Goal: Task Accomplishment & Management: Manage account settings

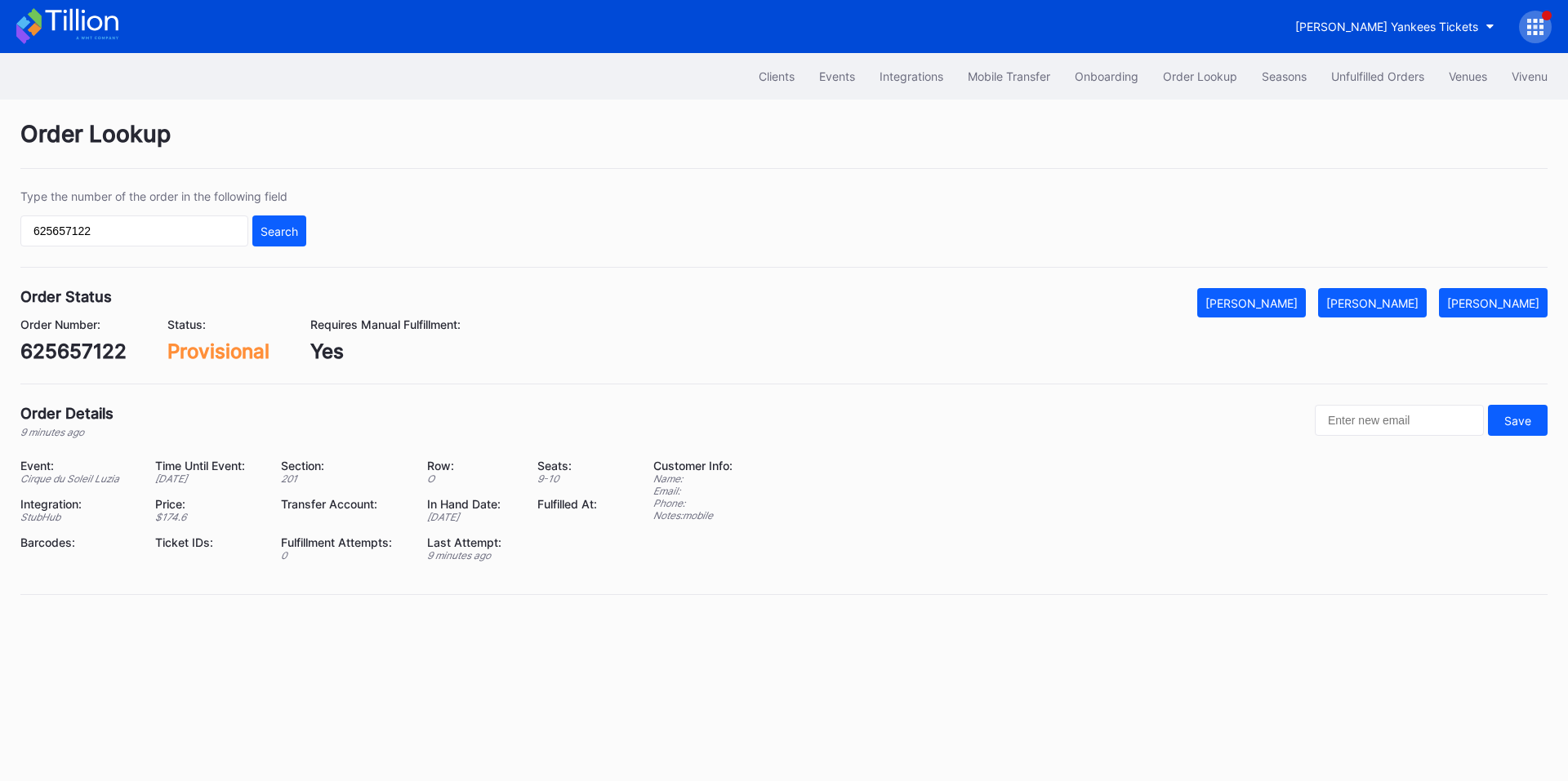
click at [1533, 34] on icon at bounding box center [1534, 26] width 16 height 16
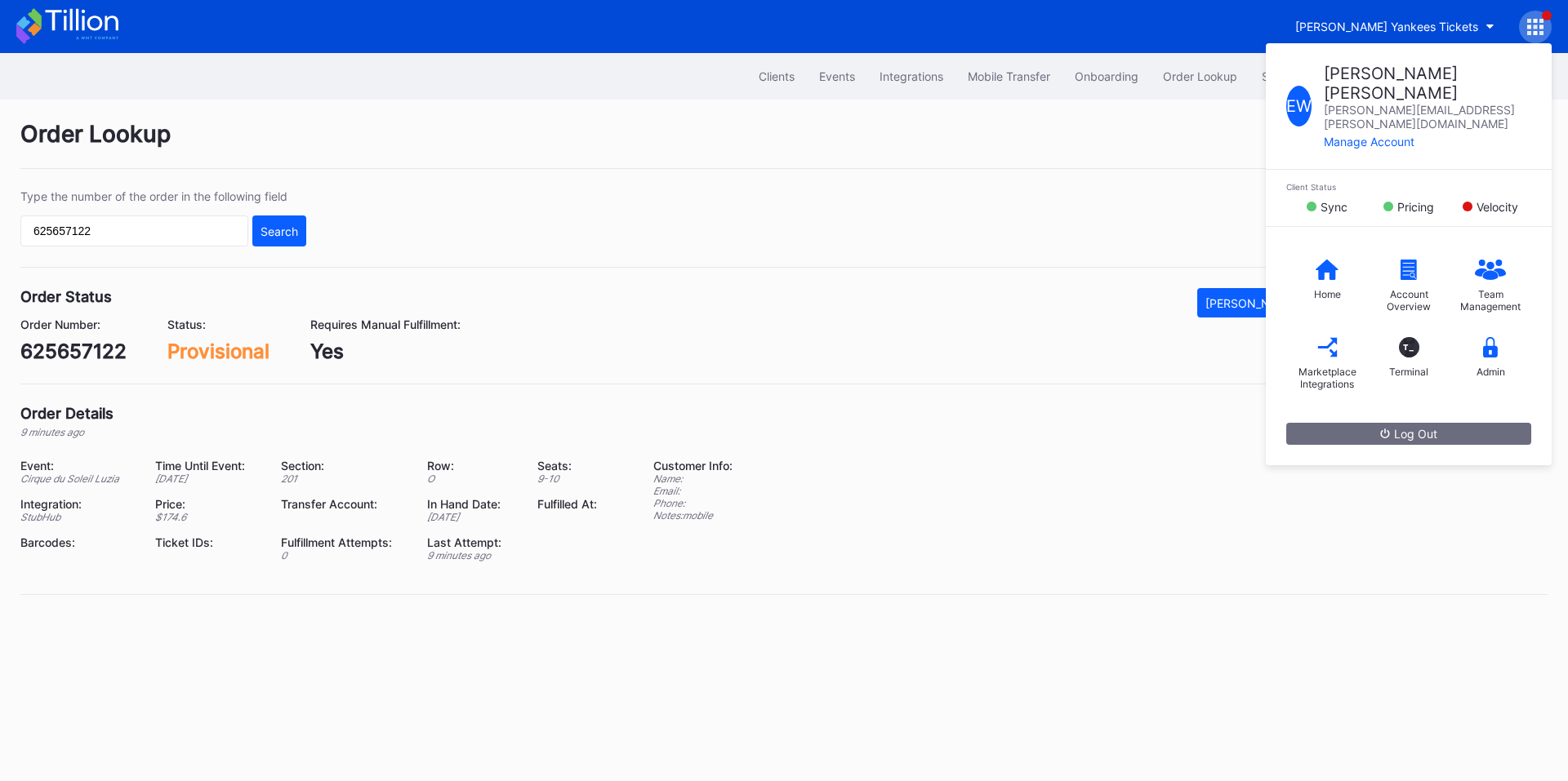
click at [1036, 204] on div "Type the number of the order in the following field 625657122 Search" at bounding box center [783, 228] width 1527 height 78
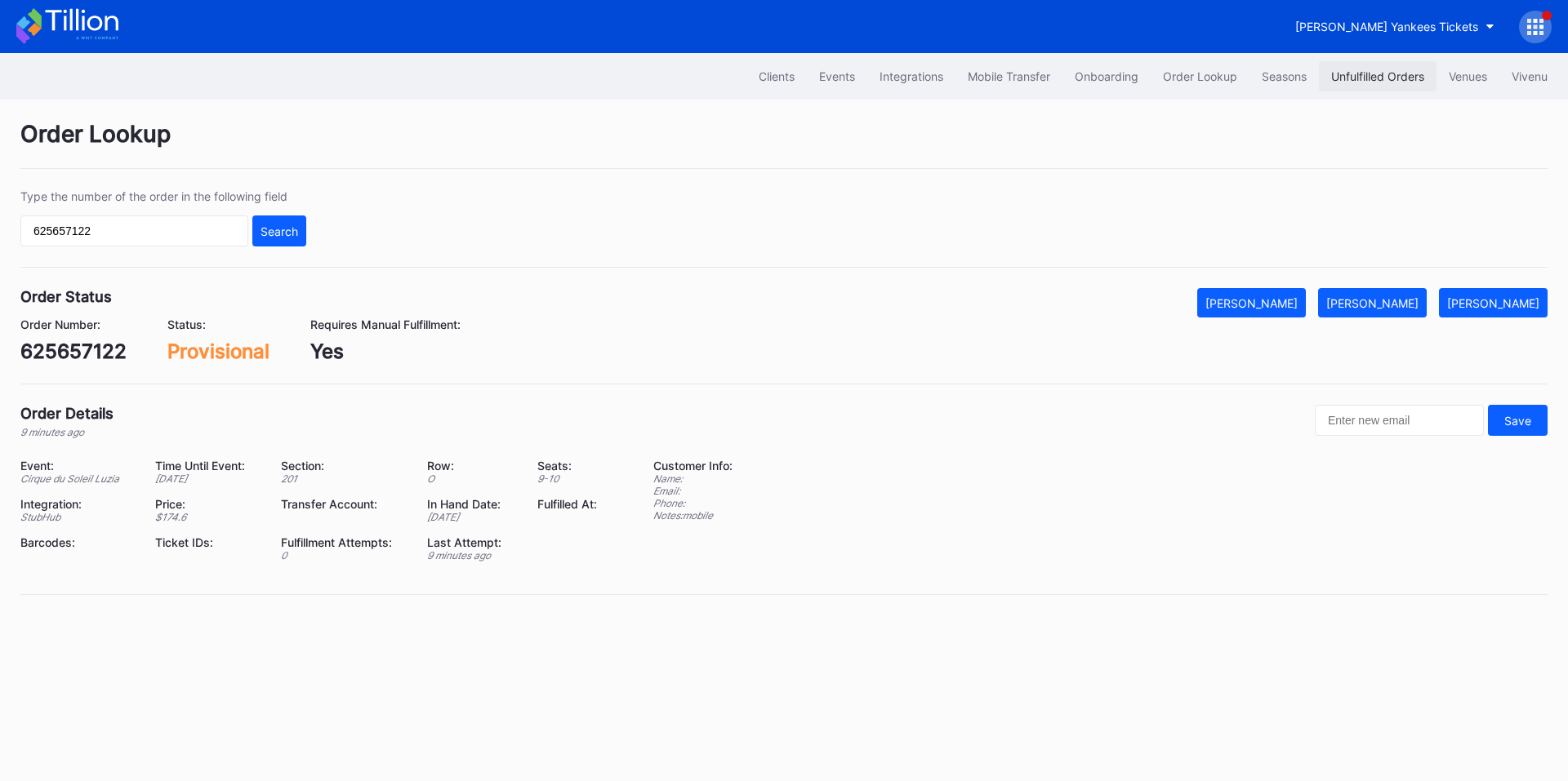
click at [1337, 80] on div "Unfulfilled Orders" at bounding box center [1377, 76] width 93 height 14
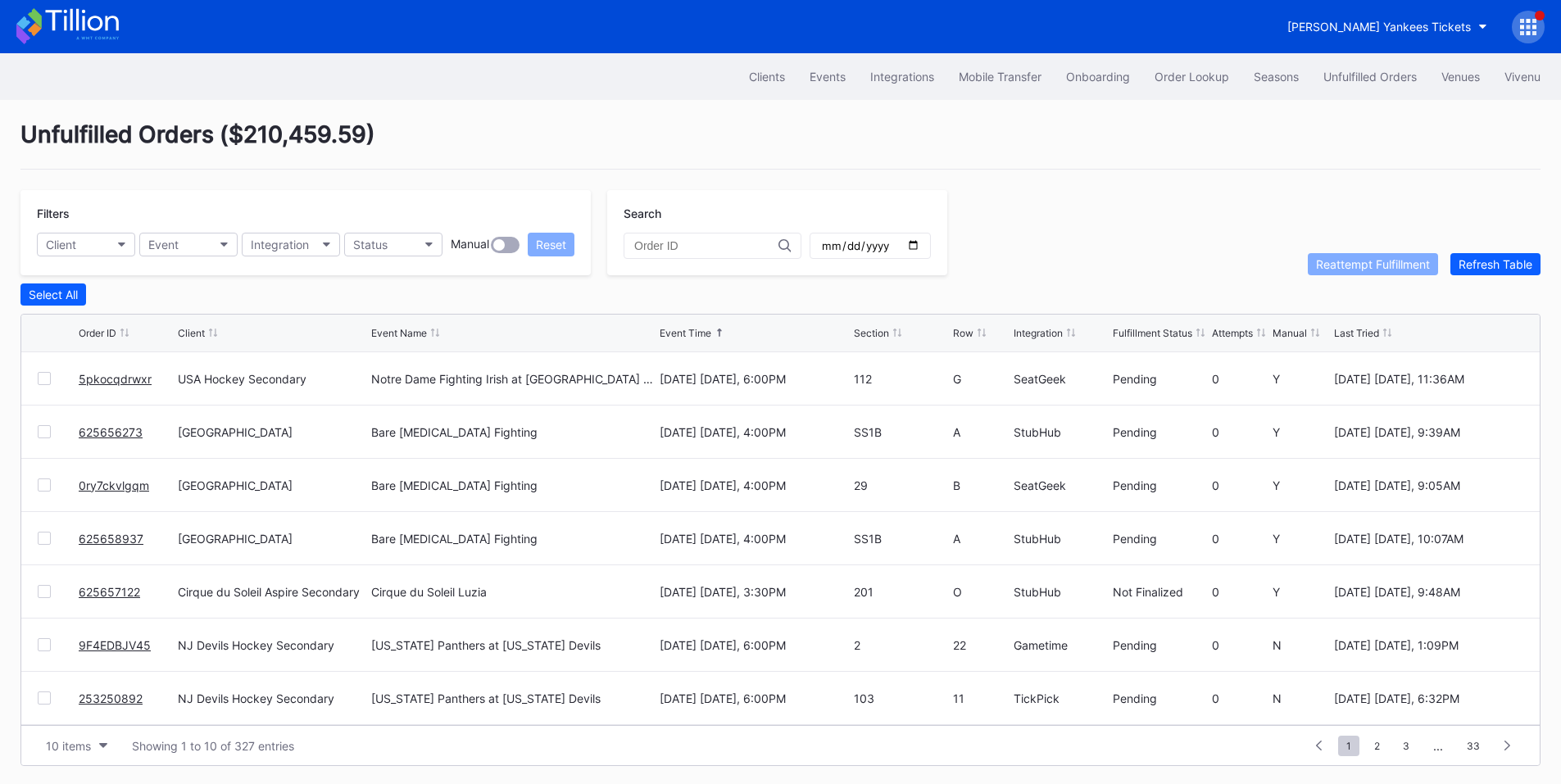
click at [121, 379] on link "5pkocqdrwxr" at bounding box center [114, 379] width 73 height 14
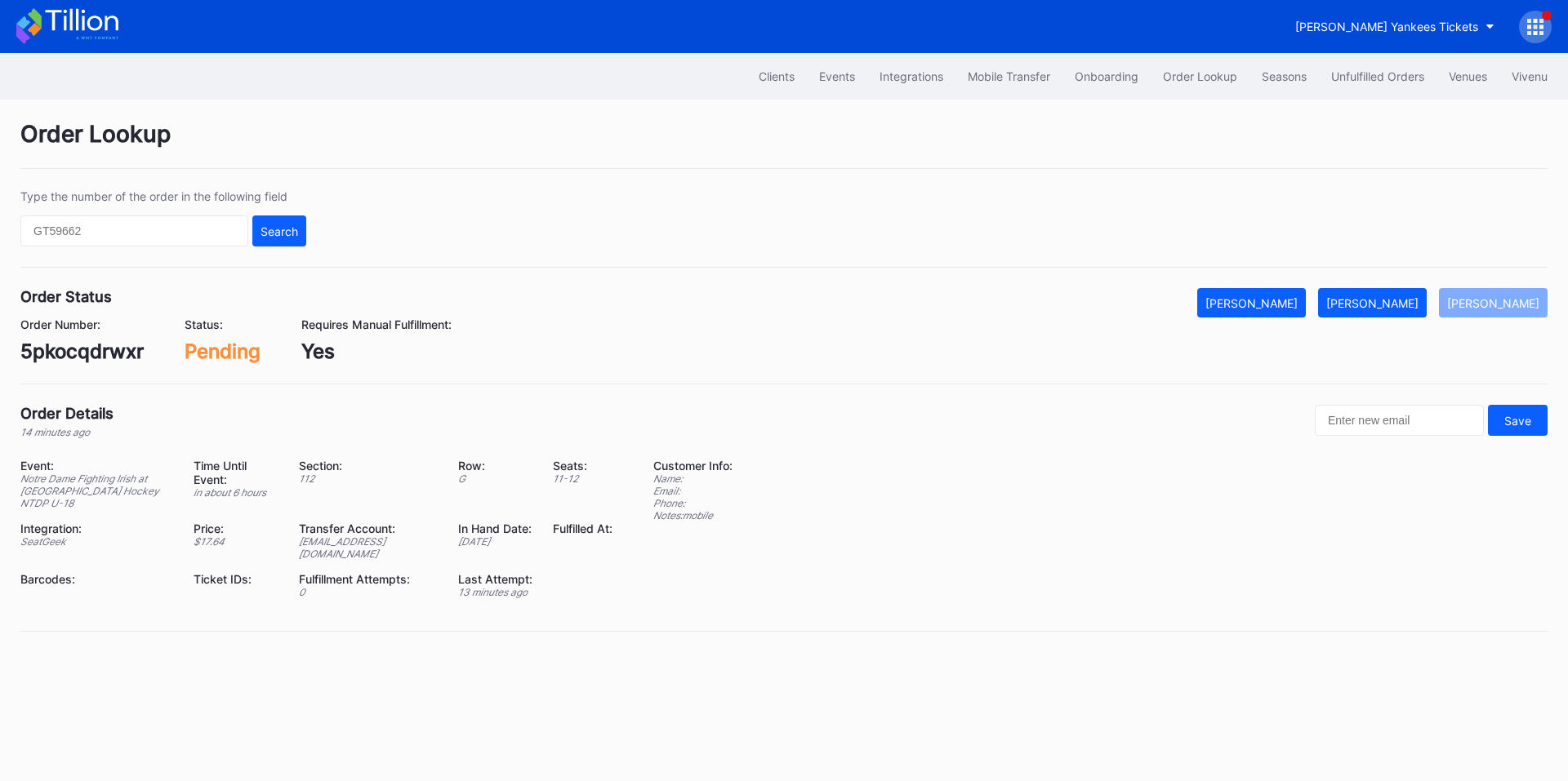
click at [60, 349] on div "5pkocqdrwxr" at bounding box center [81, 351] width 123 height 23
copy div "5pkocqdrwxr"
click at [1389, 297] on div "Mark Fulfilled" at bounding box center [1373, 303] width 92 height 14
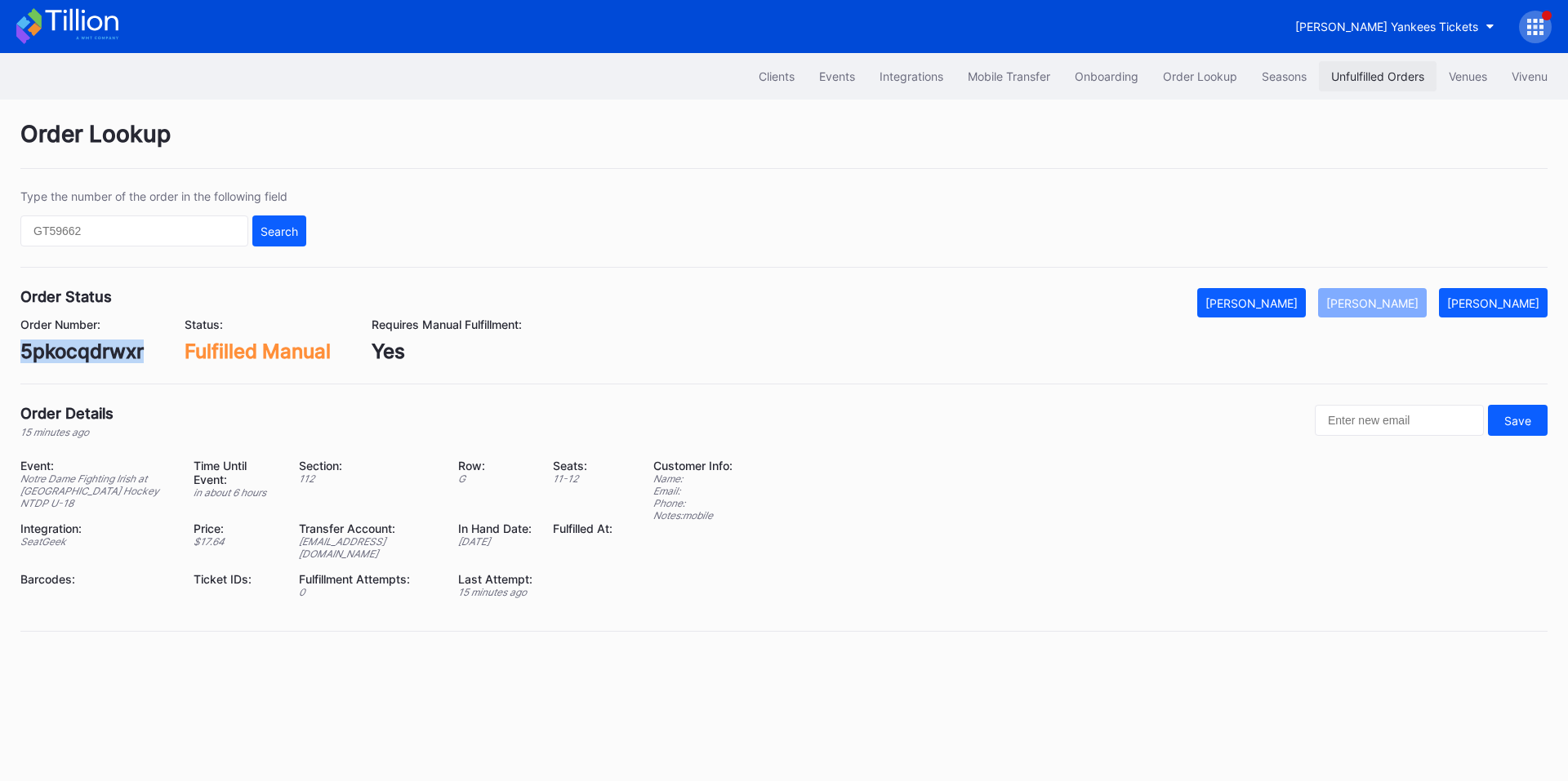
click at [1336, 86] on button "Unfulfilled Orders" at bounding box center [1378, 76] width 117 height 30
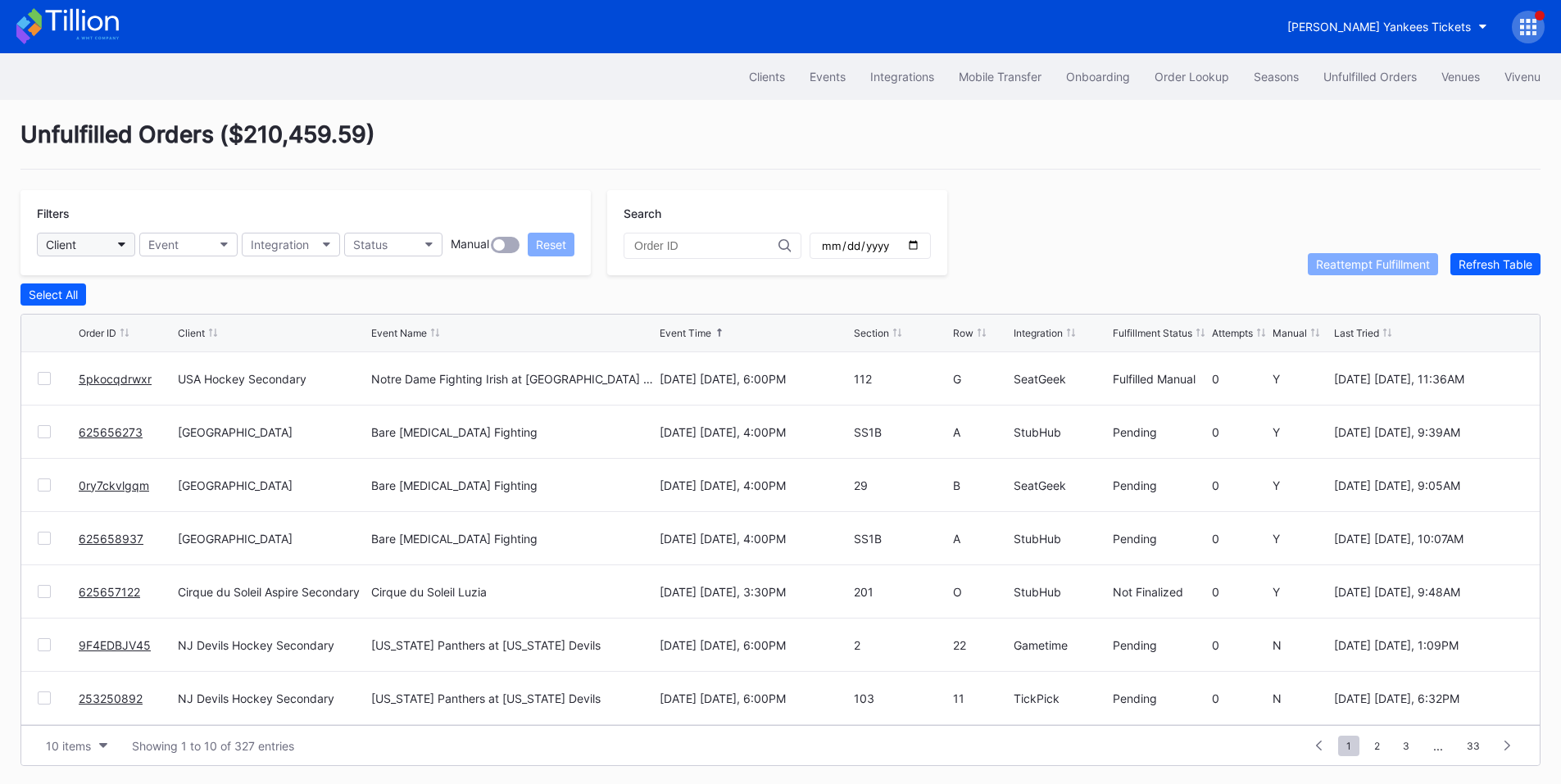
click at [104, 248] on button "Client" at bounding box center [86, 245] width 98 height 24
type input "usa"
click at [135, 321] on div "USA Hockey Secondary" at bounding box center [113, 317] width 129 height 14
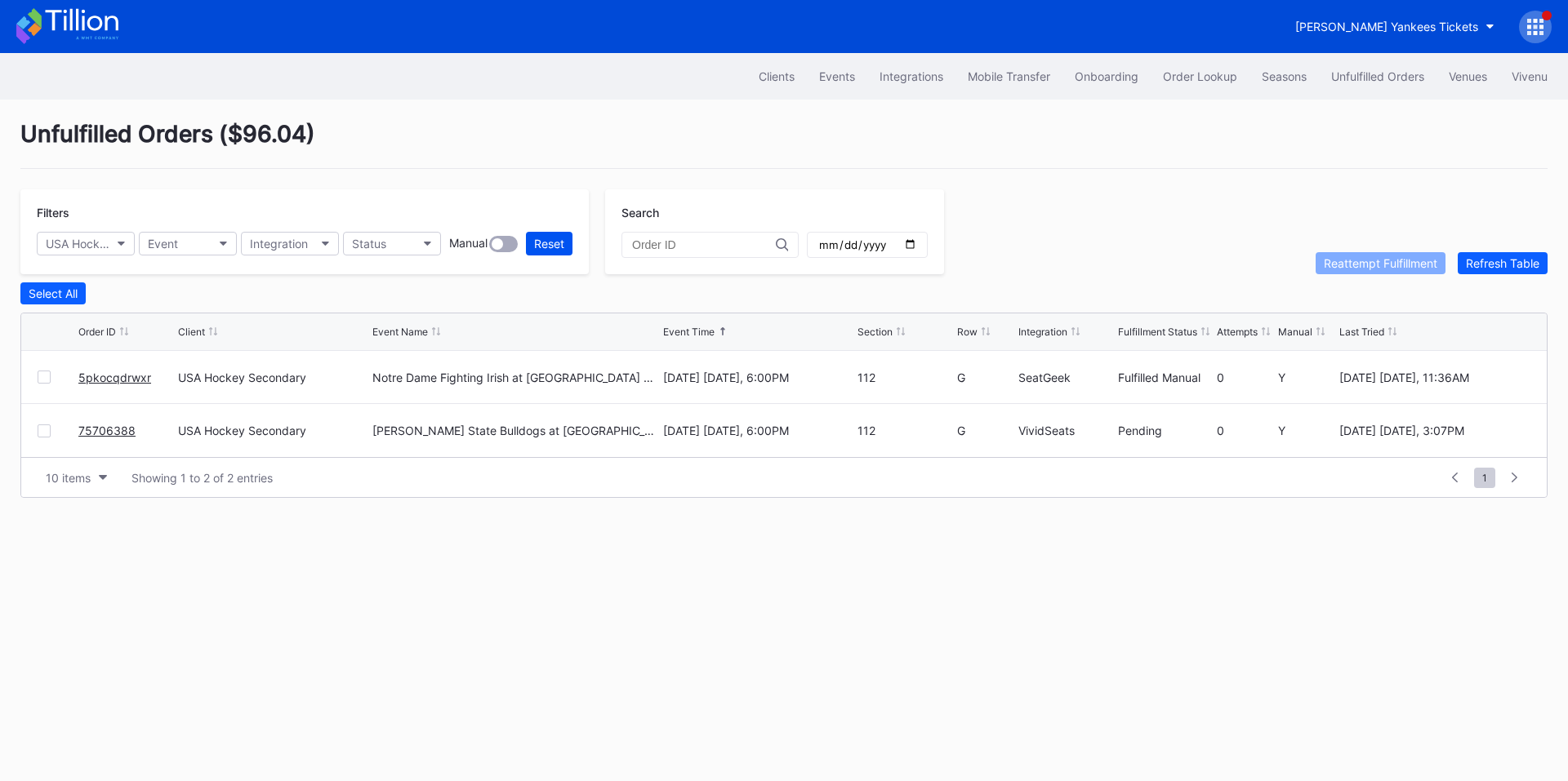
click at [565, 235] on button "Reset" at bounding box center [549, 244] width 47 height 23
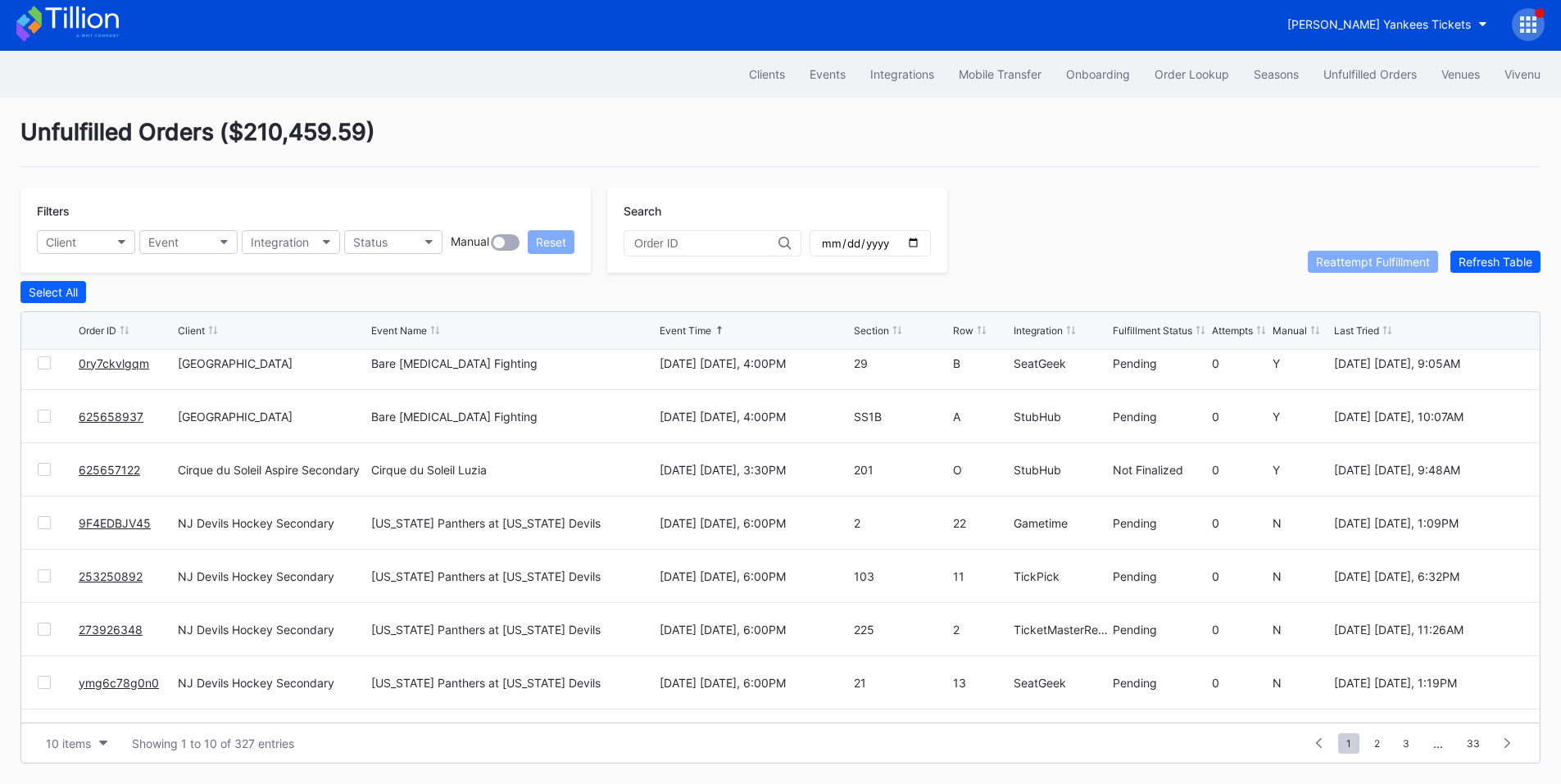
scroll to position [160, 0]
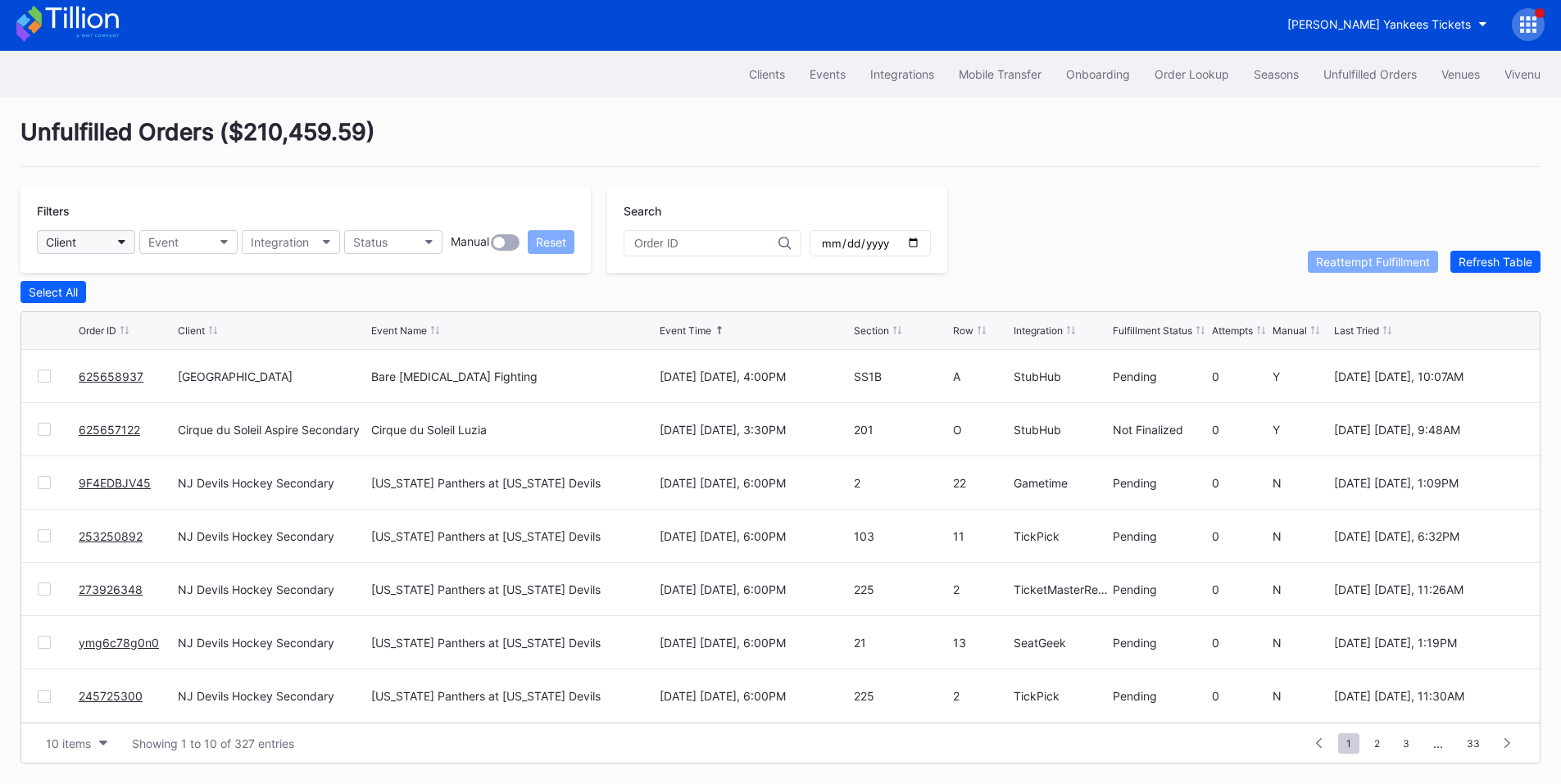
click at [94, 242] on button "Client" at bounding box center [86, 242] width 98 height 24
type input "nj"
click at [107, 315] on div "NJ Devils Hockey Secondary" at bounding box center [127, 315] width 157 height 14
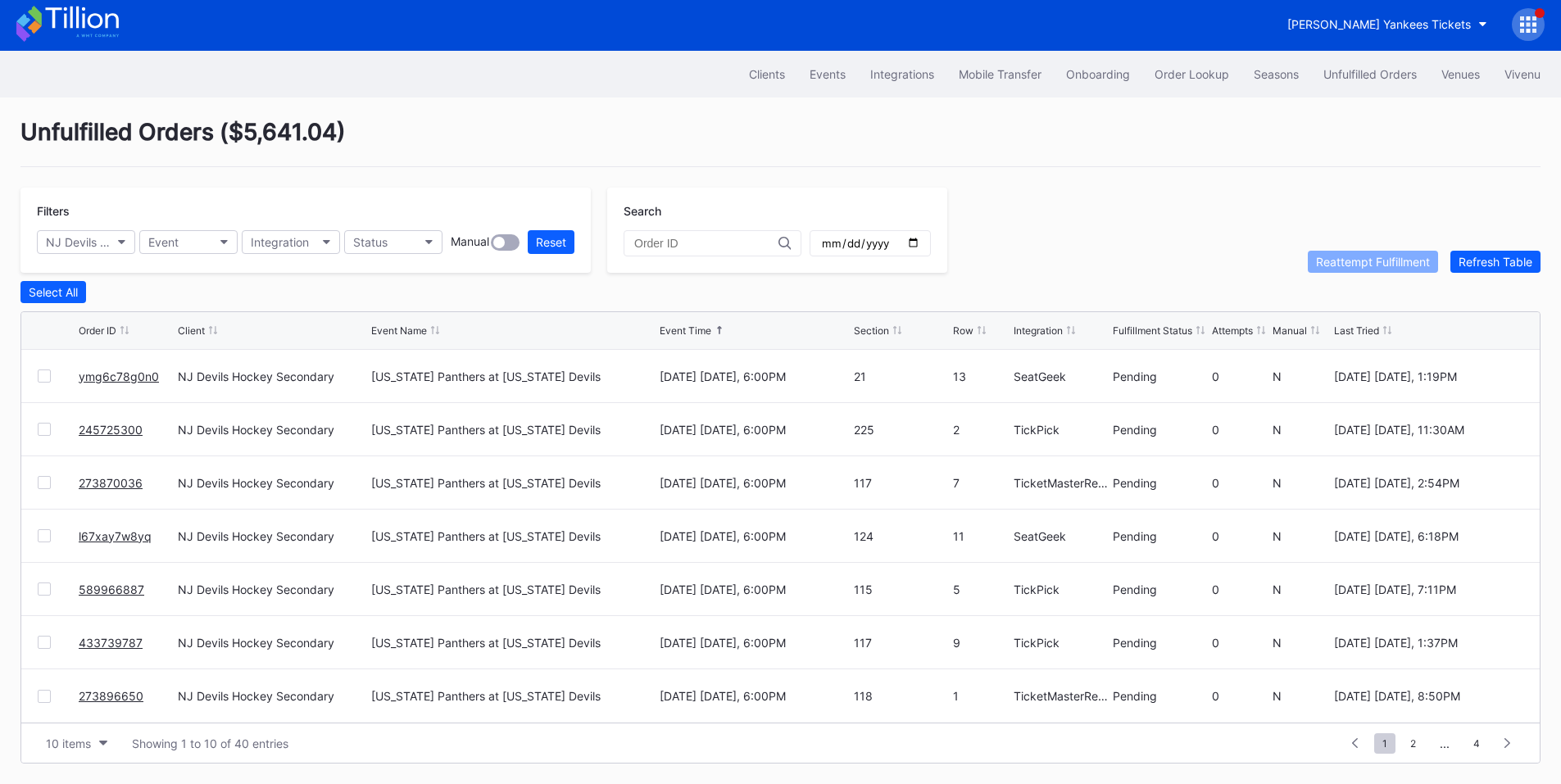
scroll to position [0, 0]
click at [411, 230] on button "Status" at bounding box center [393, 242] width 98 height 24
click at [400, 314] on div "Failed to Fulfill" at bounding box center [395, 315] width 77 height 14
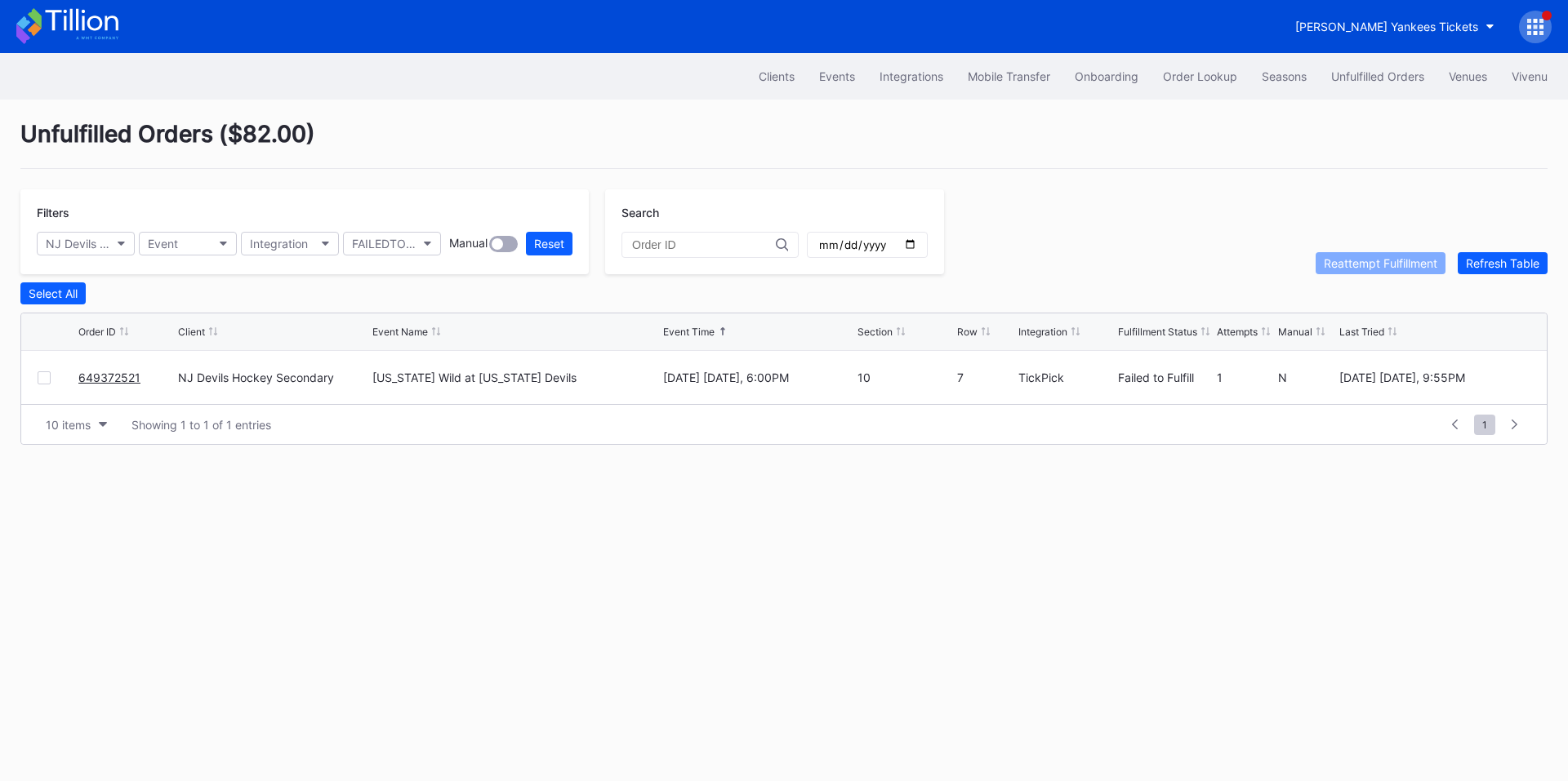
click at [43, 385] on div at bounding box center [44, 378] width 13 height 13
click at [1358, 266] on div "Reattempt Fulfillment" at bounding box center [1380, 263] width 113 height 14
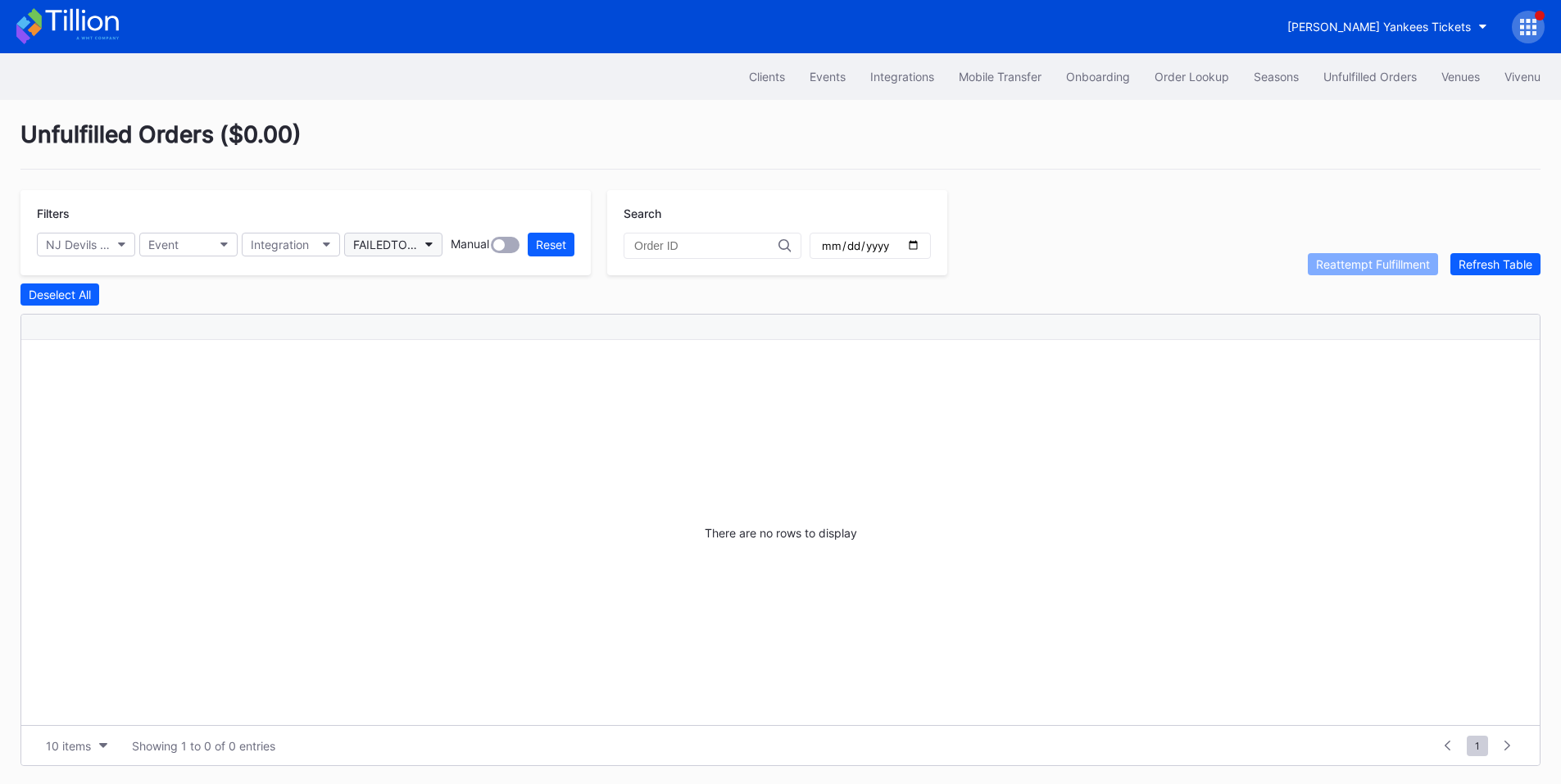
click at [423, 252] on button "FAILEDTOFULFILL" at bounding box center [393, 245] width 98 height 24
click at [411, 348] on div "Fulfilled Manual" at bounding box center [398, 347] width 82 height 14
click at [402, 241] on div "FULFILLED_MANUAL" at bounding box center [385, 244] width 64 height 14
click at [417, 368] on div "Not Finalized" at bounding box center [439, 378] width 191 height 30
click at [397, 247] on div "NOT_FINALIZED" at bounding box center [385, 244] width 64 height 14
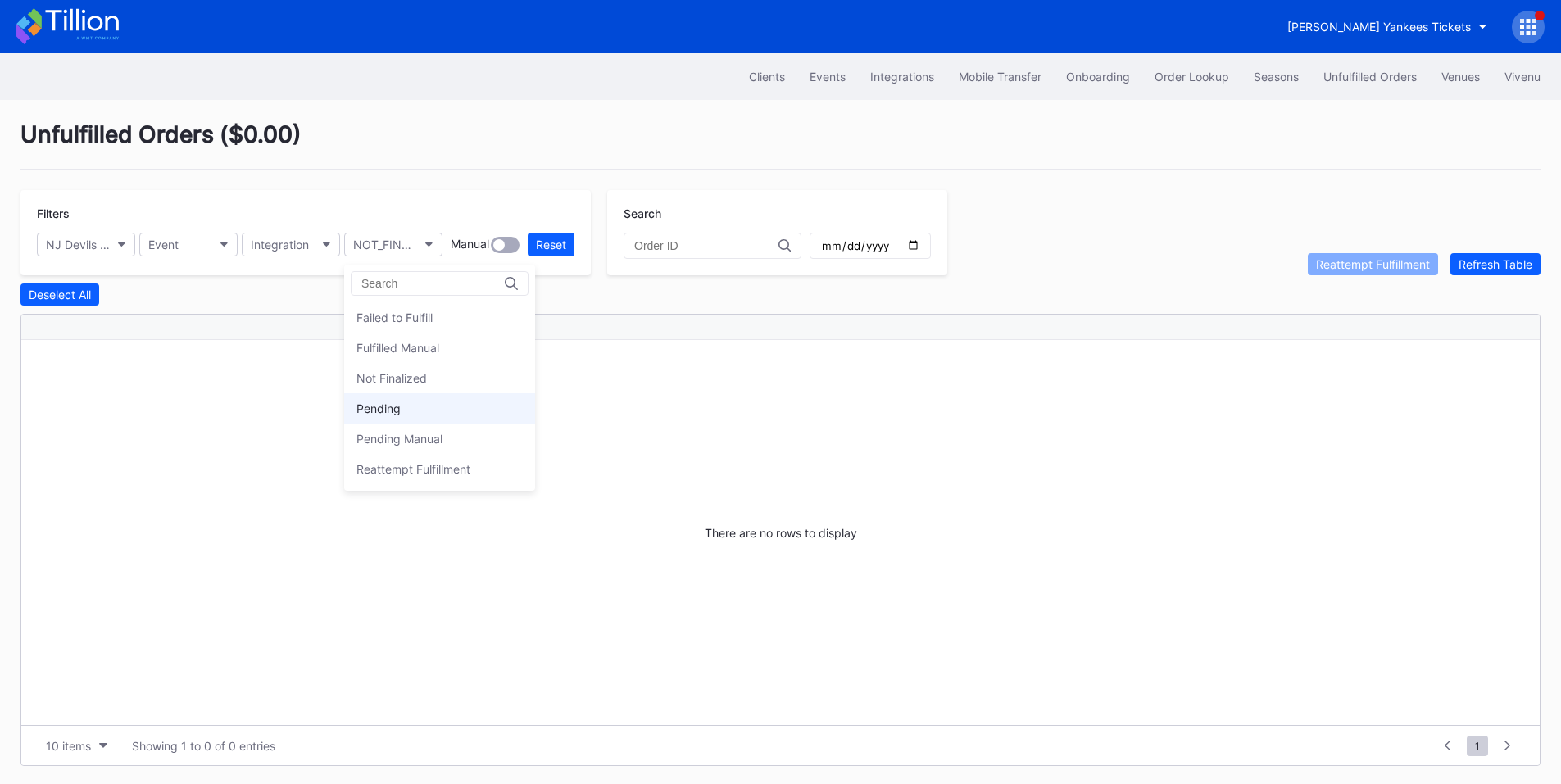
click at [417, 404] on div "Pending" at bounding box center [439, 408] width 191 height 30
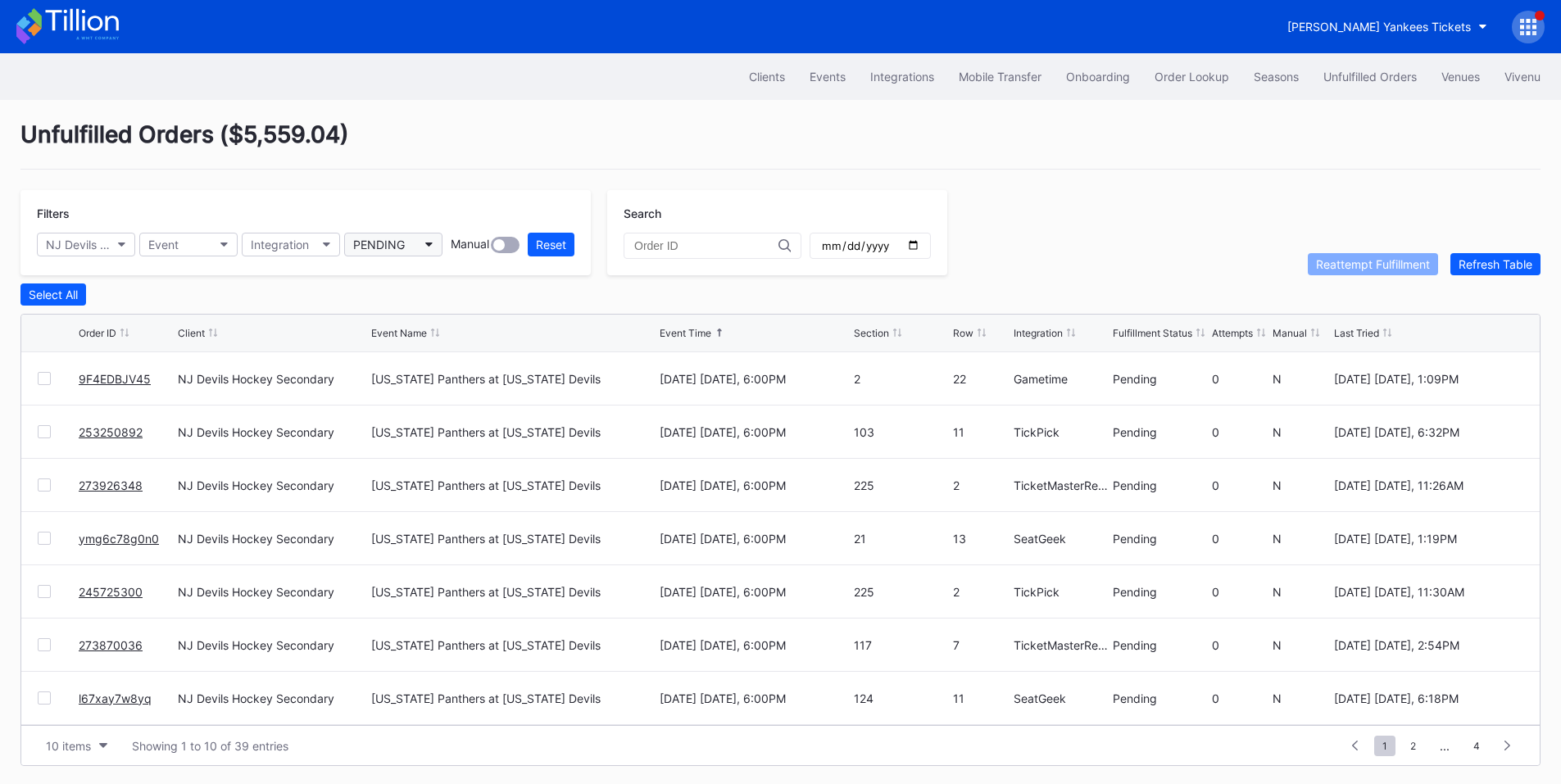
click at [408, 239] on button "PENDING" at bounding box center [393, 245] width 98 height 24
click at [409, 443] on div "Pending Manual" at bounding box center [400, 438] width 86 height 14
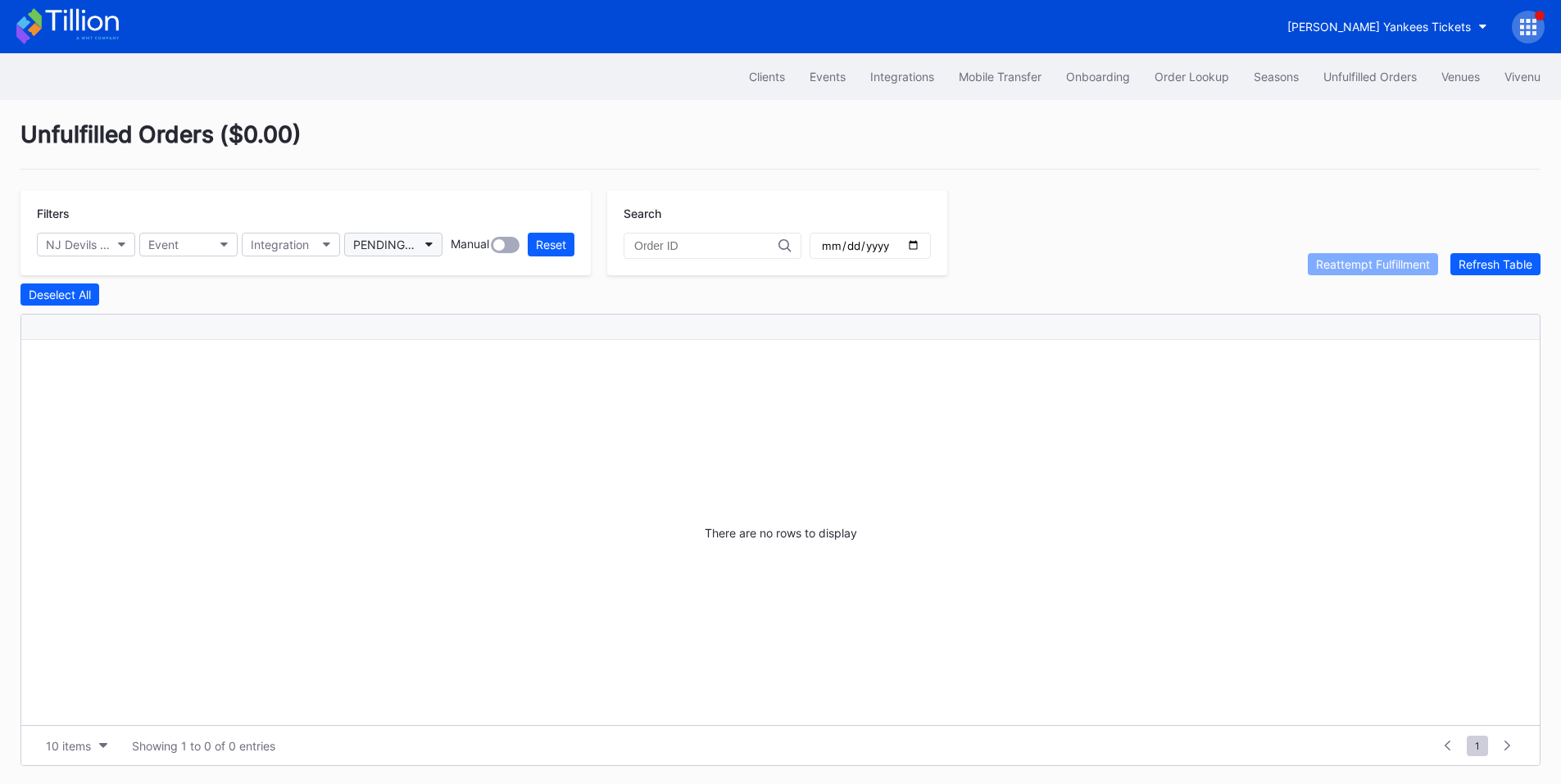
click at [404, 251] on div "PENDING_MANUAL" at bounding box center [385, 244] width 64 height 14
click at [398, 481] on div "Reattempt Fulfillment" at bounding box center [439, 469] width 191 height 30
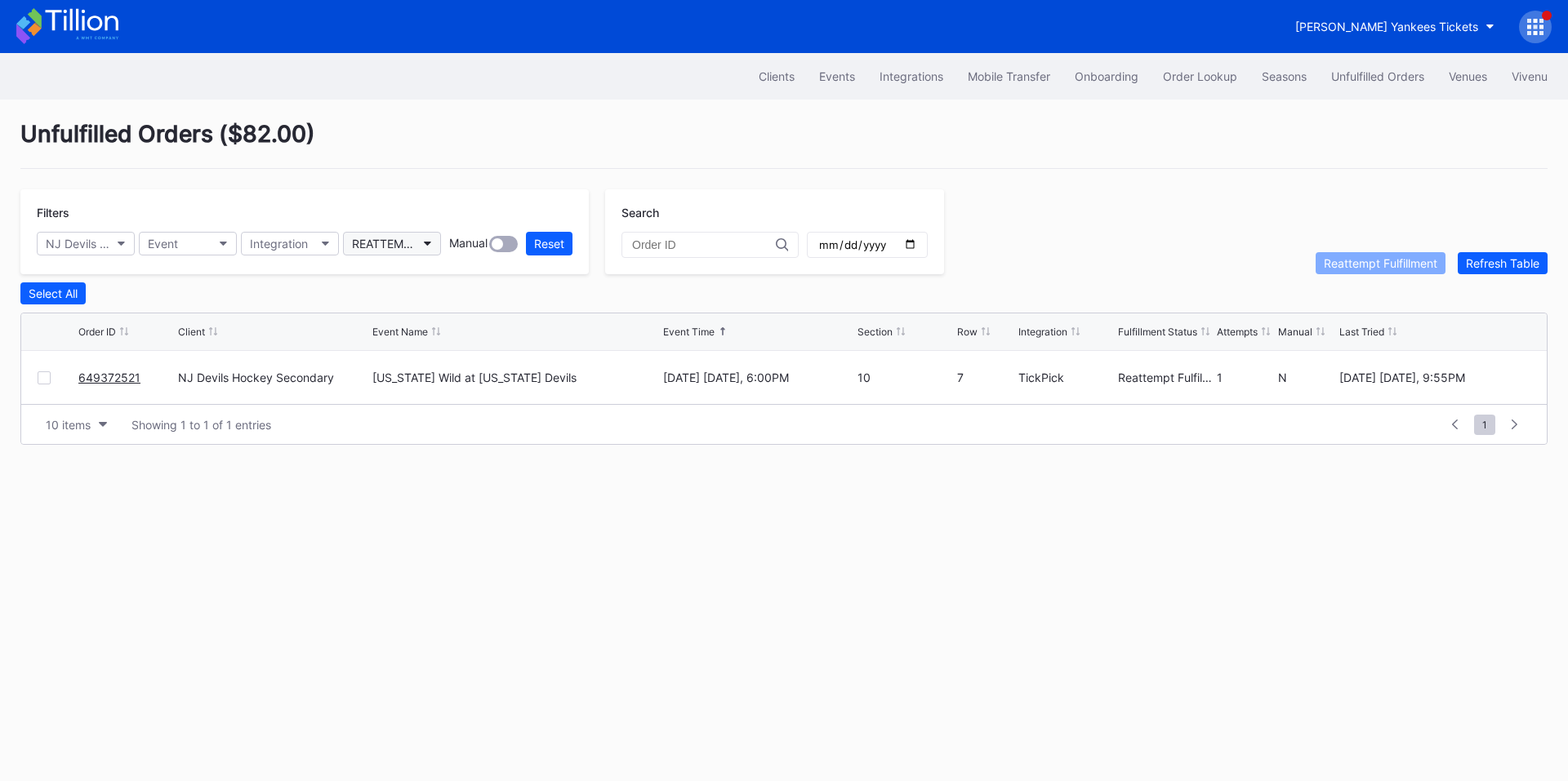
click at [401, 243] on div "REATTEMPT_FULFILLMENT" at bounding box center [384, 243] width 64 height 14
click at [397, 397] on div "Pending" at bounding box center [438, 406] width 190 height 30
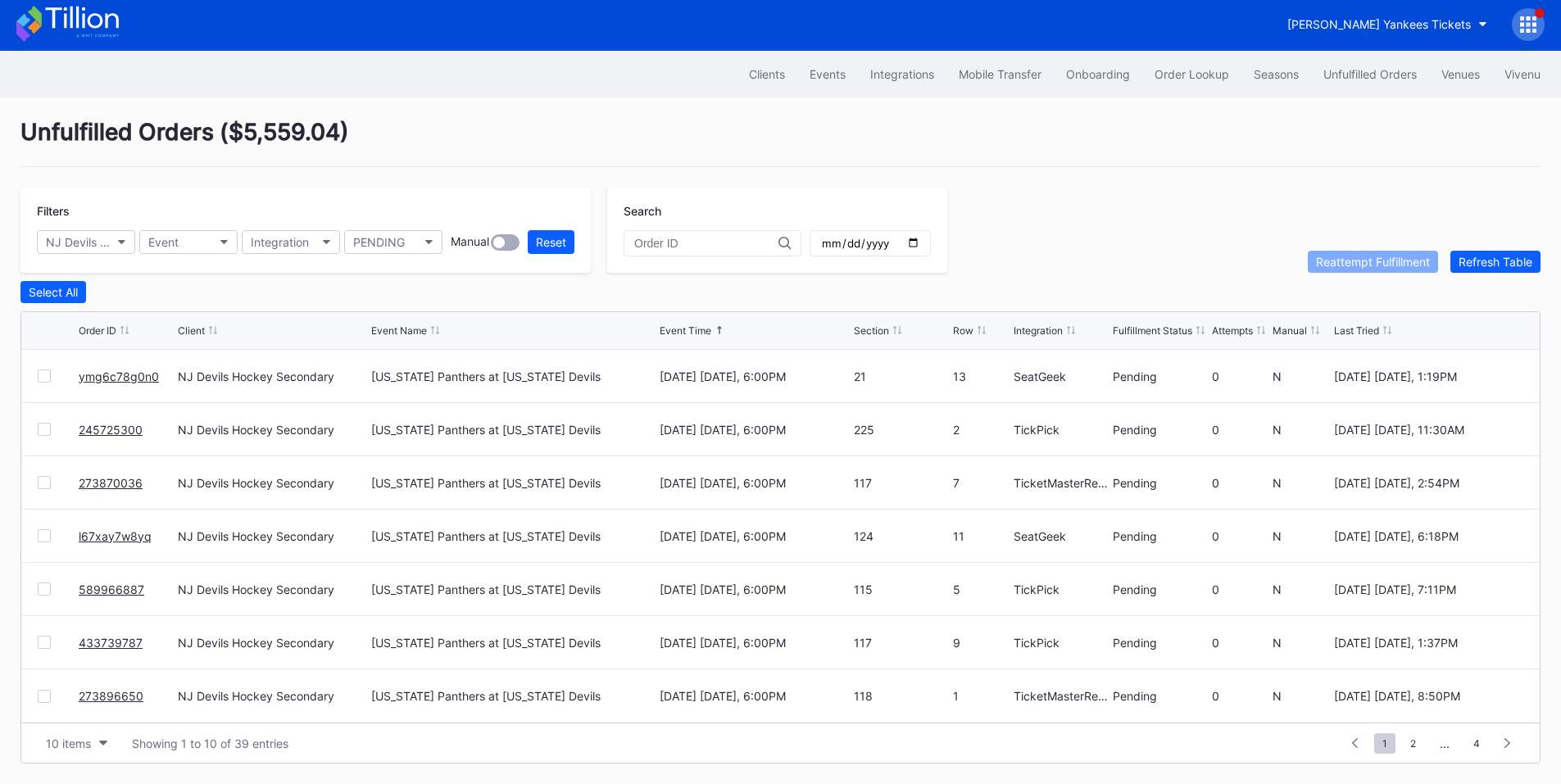
scroll to position [7, 0]
click at [64, 753] on button "10 items" at bounding box center [77, 744] width 78 height 22
click at [79, 707] on div "200 items" at bounding box center [76, 707] width 53 height 14
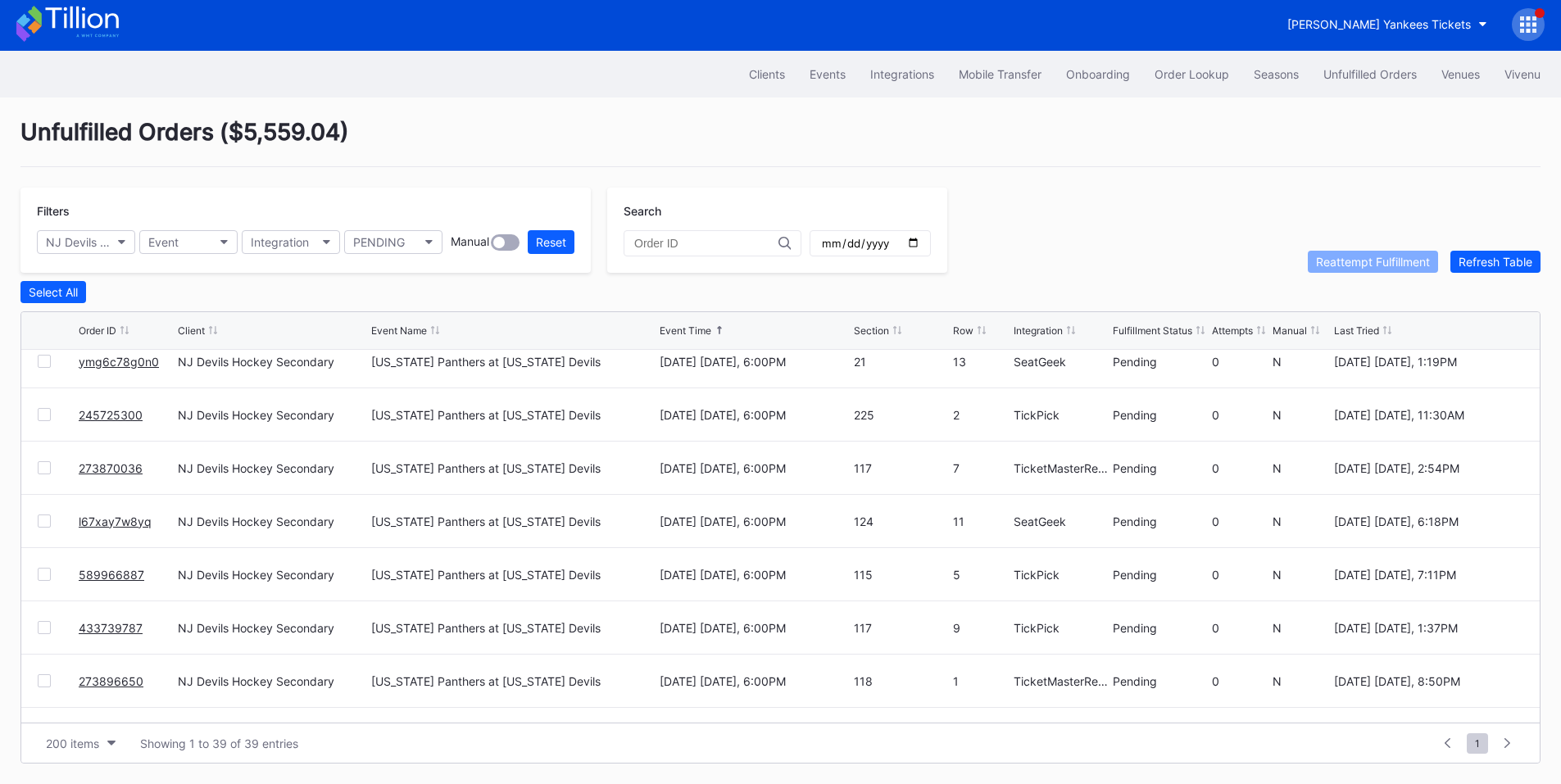
scroll to position [0, 0]
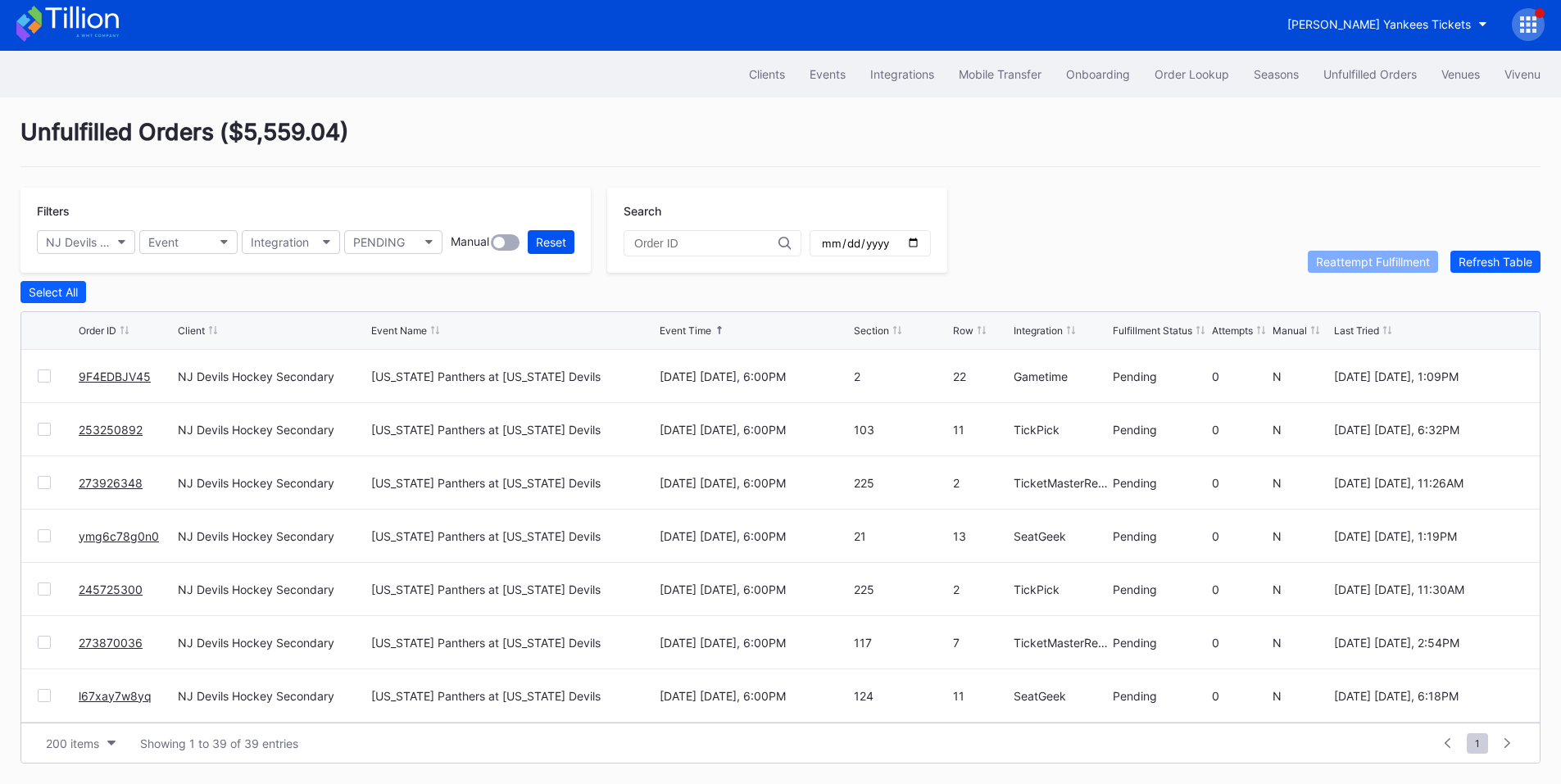
click at [572, 234] on button "Reset" at bounding box center [551, 242] width 47 height 24
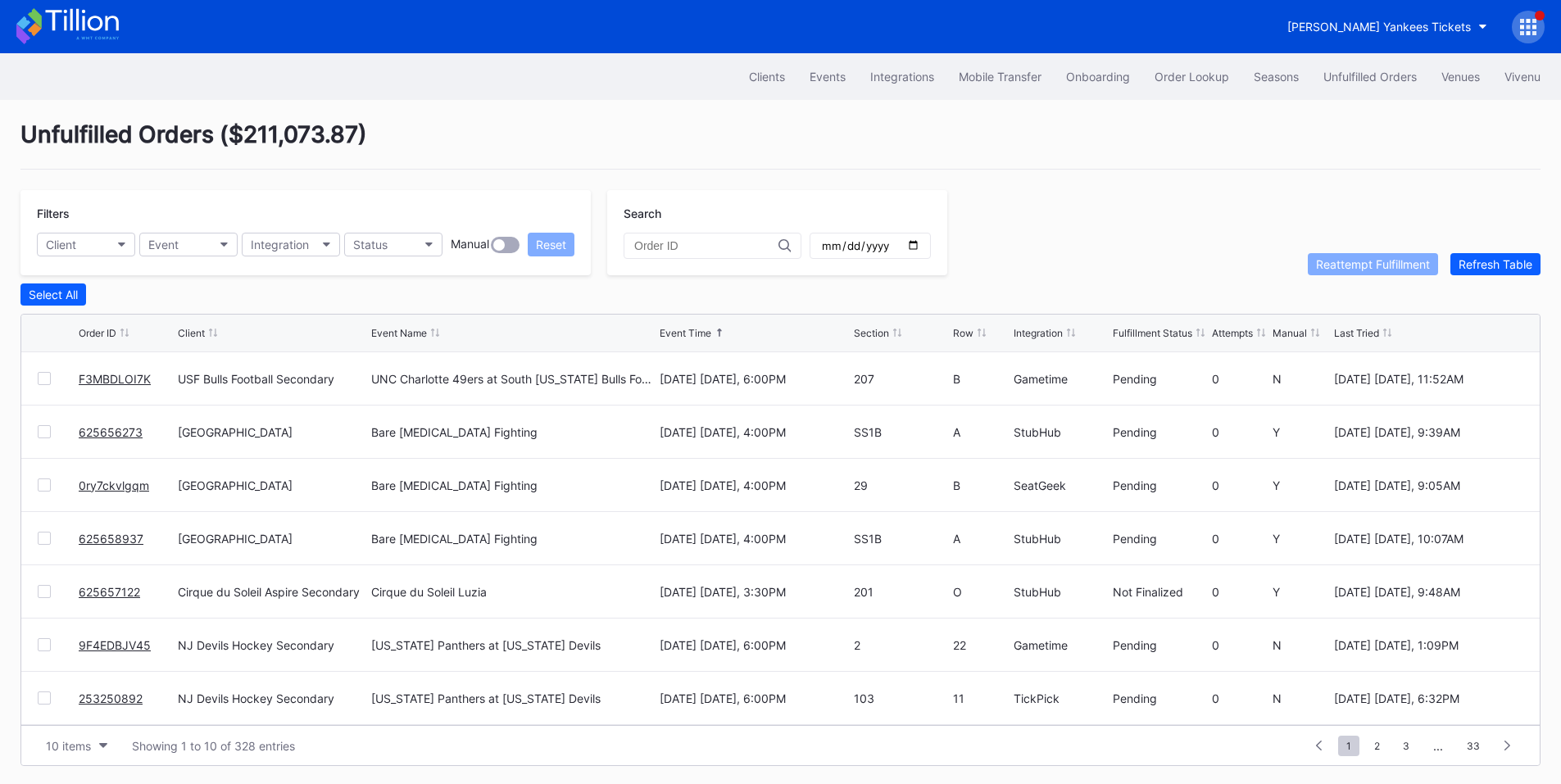
click at [125, 596] on link "625657122" at bounding box center [109, 591] width 61 height 14
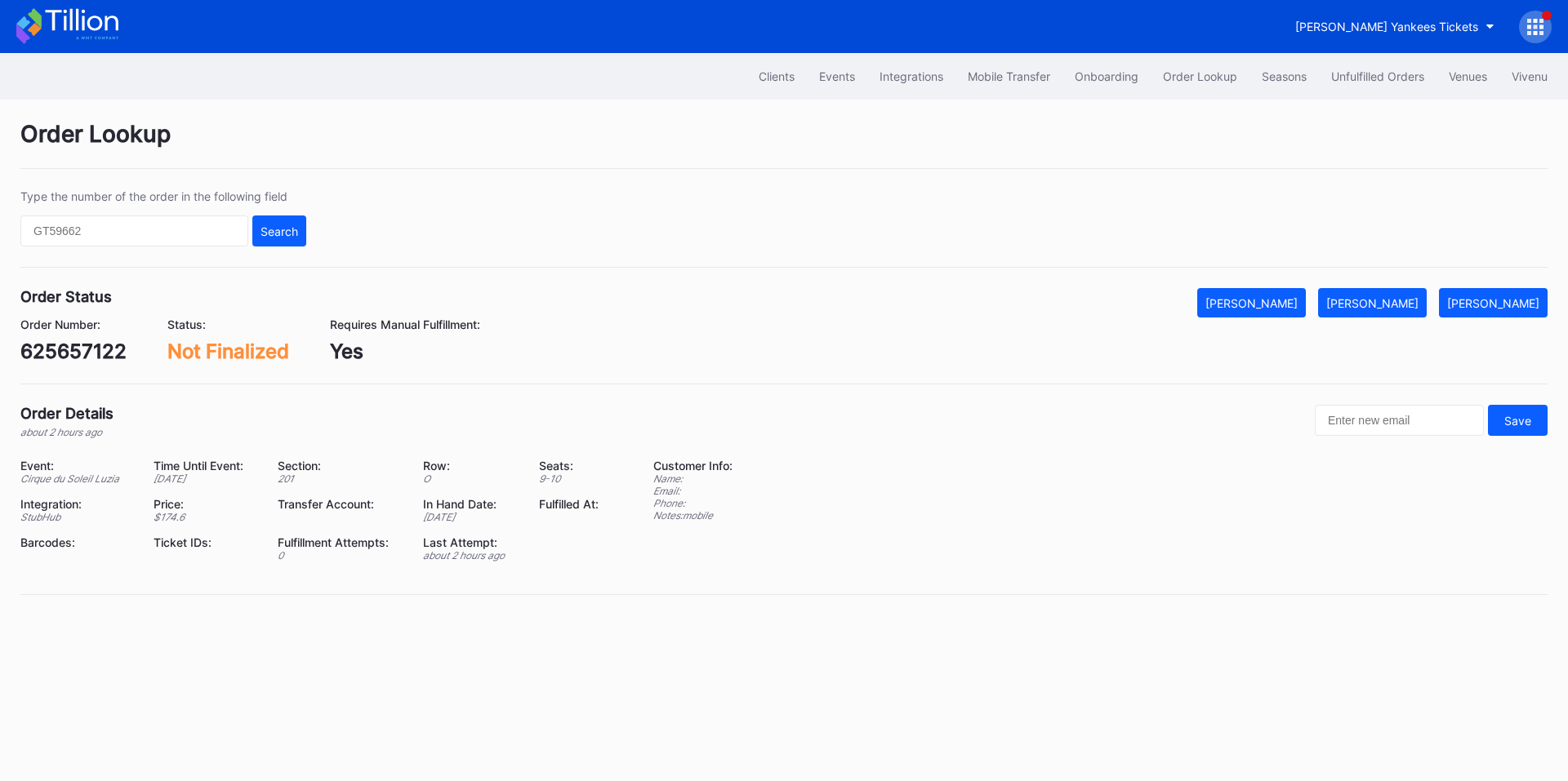
click at [93, 354] on div "625657122" at bounding box center [73, 351] width 106 height 23
copy div "625657122"
click at [1297, 303] on div "Mark Cancelled" at bounding box center [1251, 303] width 92 height 14
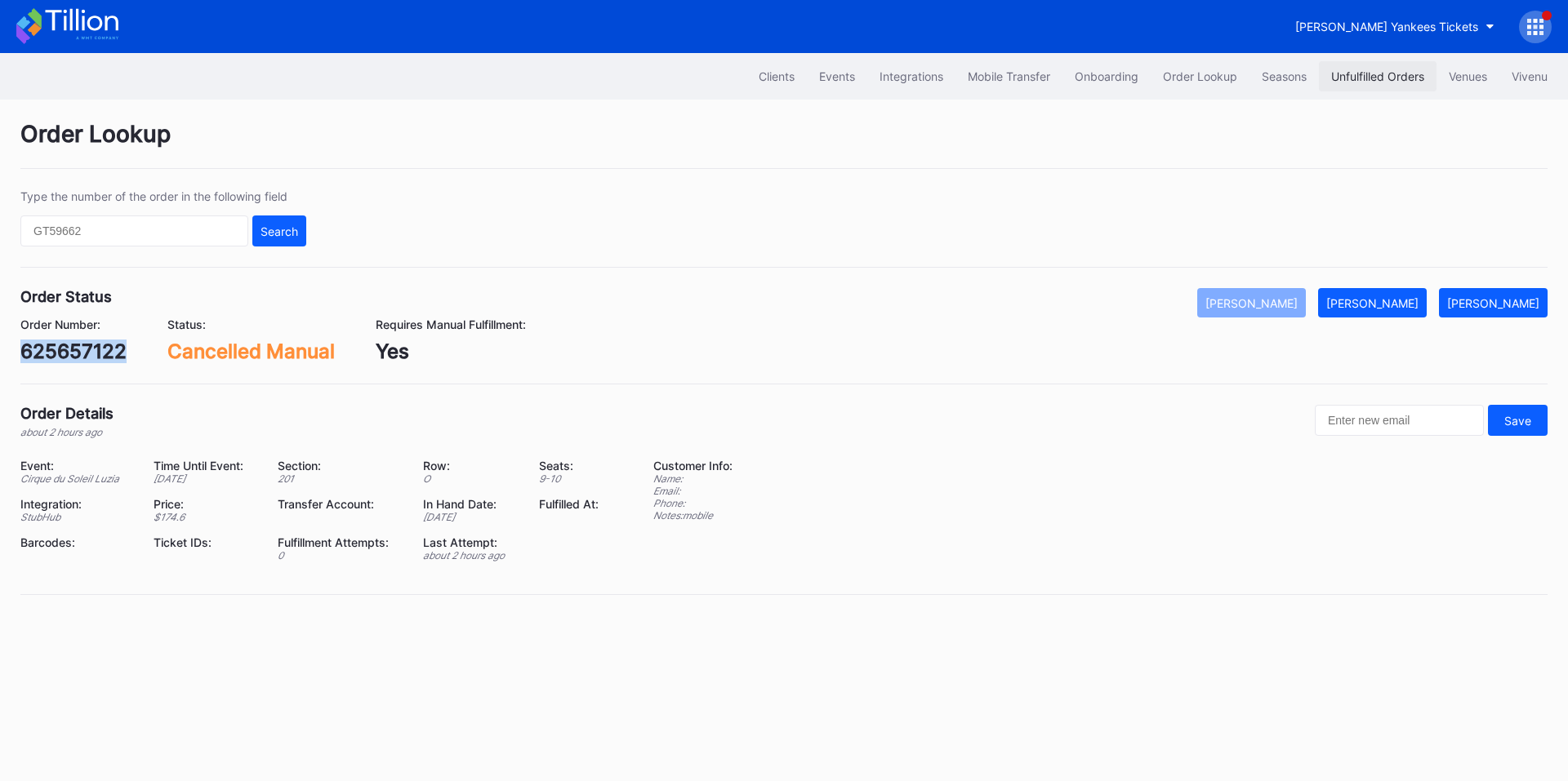
click at [1368, 69] on button "Unfulfilled Orders" at bounding box center [1378, 76] width 117 height 30
